Goal: Task Accomplishment & Management: Manage account settings

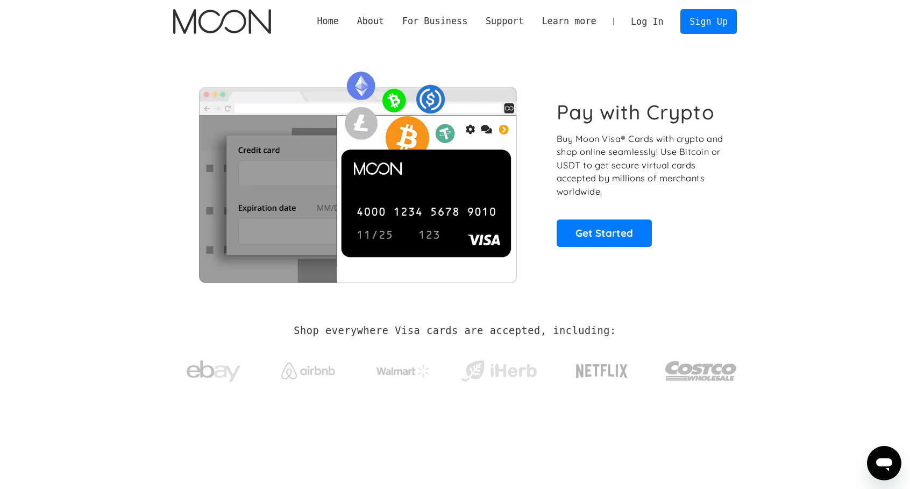
click at [656, 17] on link "Log In" at bounding box center [647, 22] width 51 height 24
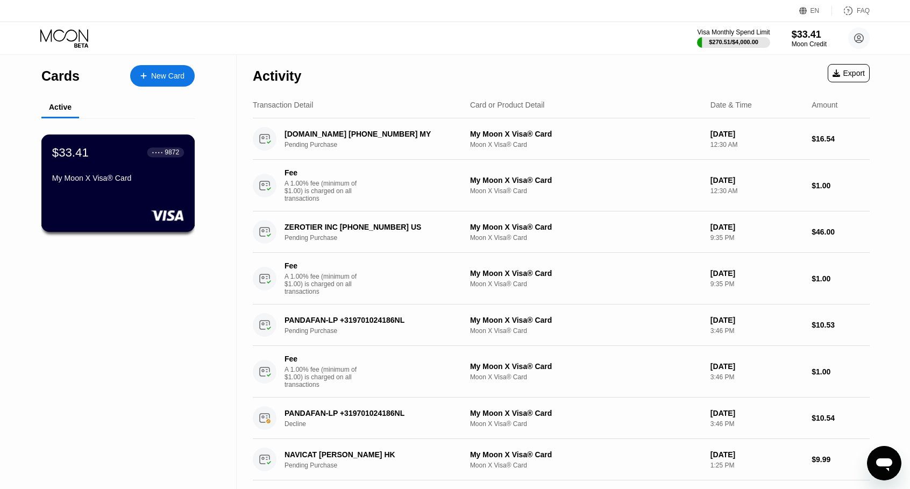
click at [145, 194] on div "$33.41 ● ● ● ● 9872 My Moon X Visa® Card" at bounding box center [118, 183] width 154 height 97
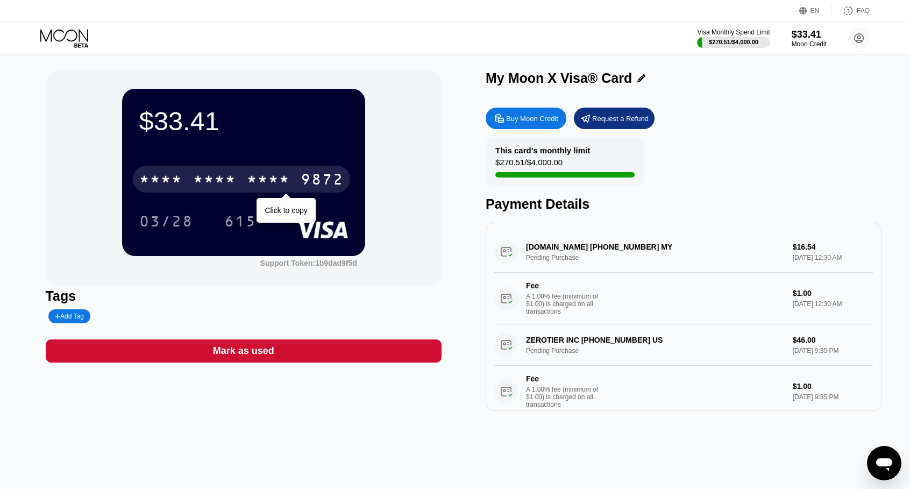
click at [246, 188] on div "* * * * * * * * * * * * 9872" at bounding box center [241, 179] width 217 height 27
